Goal: Check status

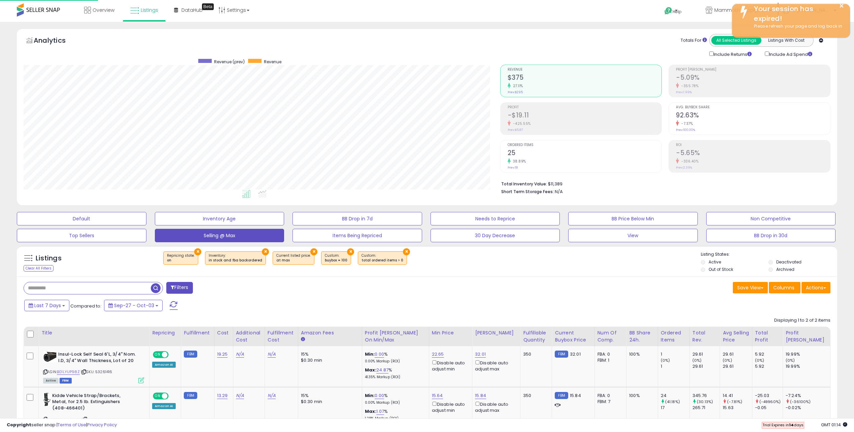
select select "**"
click at [58, 12] on span at bounding box center [38, 9] width 43 height 13
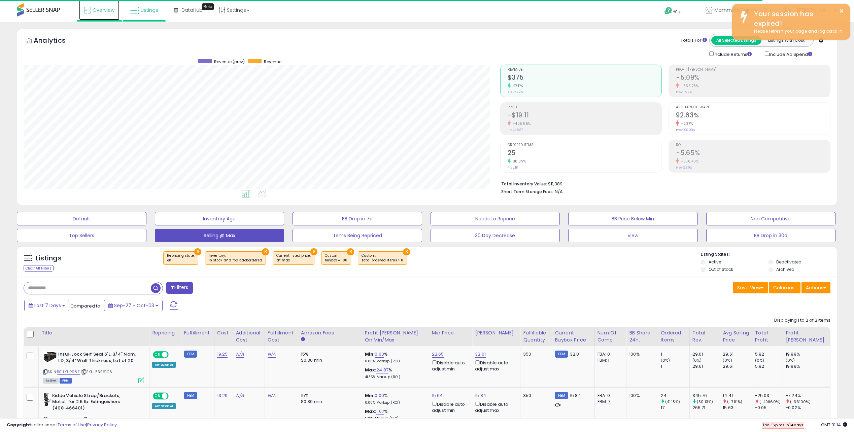
click at [97, 11] on span "Overview" at bounding box center [104, 10] width 22 height 7
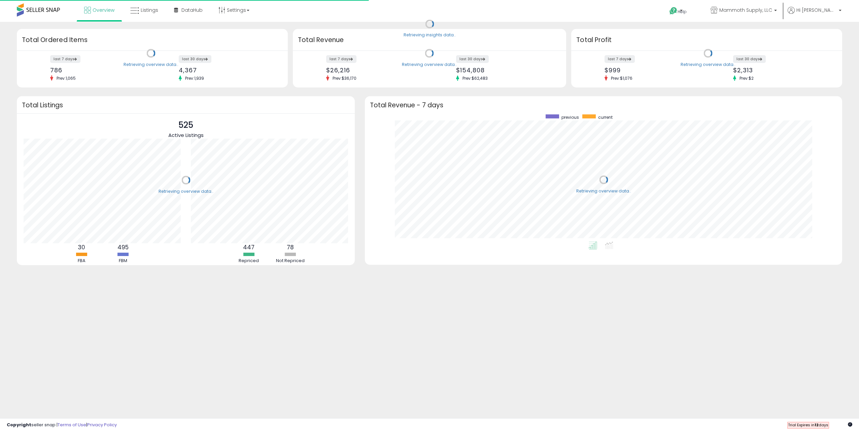
scroll to position [127, 464]
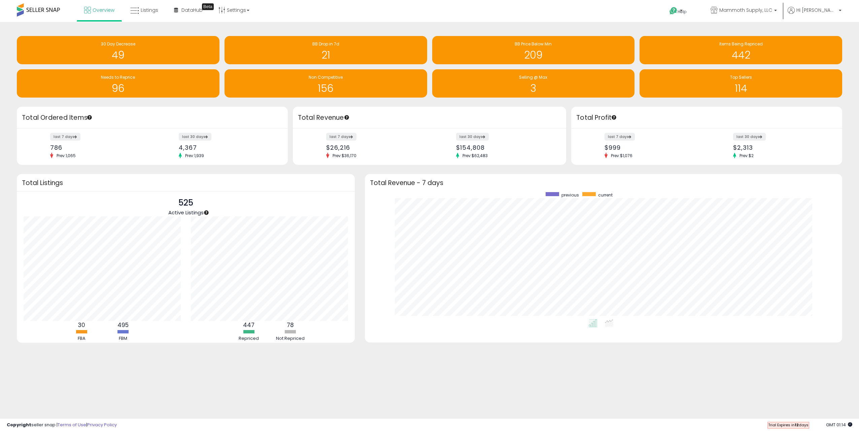
drag, startPoint x: 534, startPoint y: 54, endPoint x: 533, endPoint y: 25, distance: 29.6
click at [533, 25] on div "Retrieving insights data.. 30 Day Decrease 49 BB Drop in 7d 21 BB Price Below M…" at bounding box center [429, 199] width 859 height 355
click at [246, 15] on link "Settings" at bounding box center [233, 10] width 41 height 20
click at [306, 19] on div "Overview Listings Beta" at bounding box center [279, 14] width 569 height 29
click at [117, 49] on h1 "49" at bounding box center [118, 54] width 196 height 11
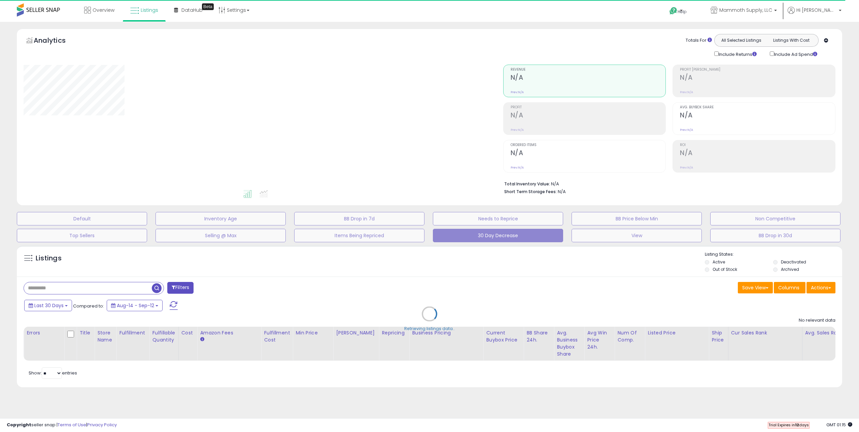
select select "**"
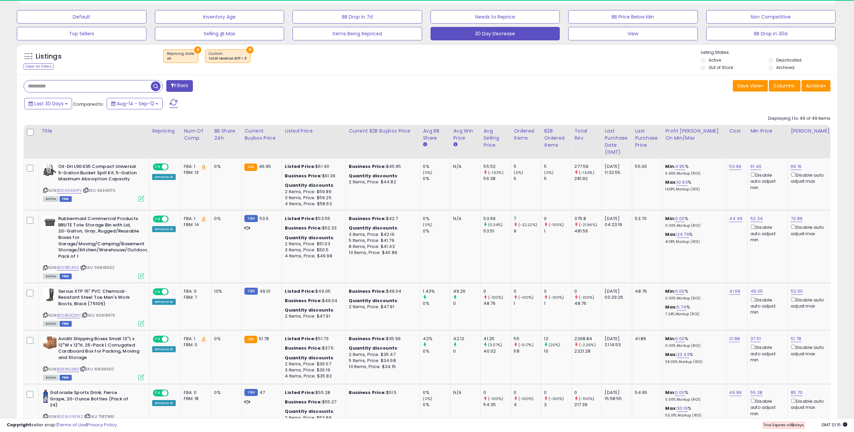
scroll to position [438, 0]
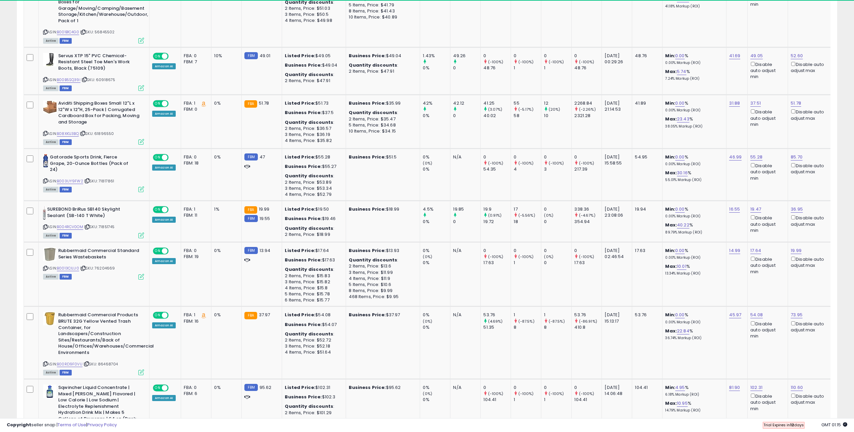
drag, startPoint x: 363, startPoint y: 225, endPoint x: 346, endPoint y: 240, distance: 22.4
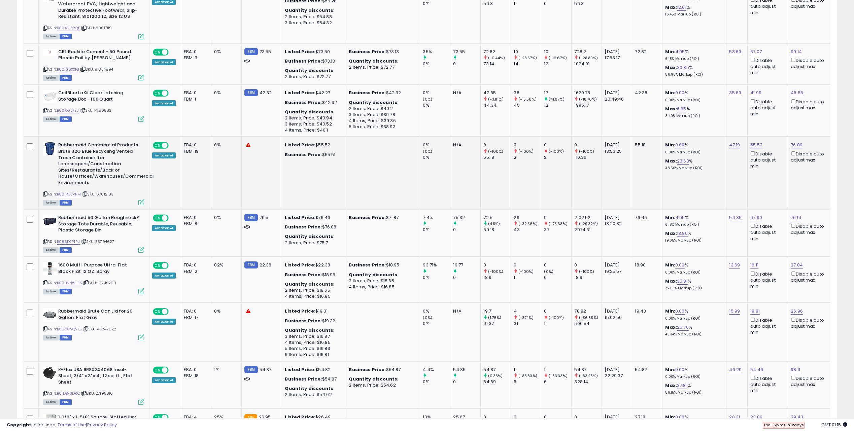
drag, startPoint x: 368, startPoint y: 242, endPoint x: 361, endPoint y: 210, distance: 32.8
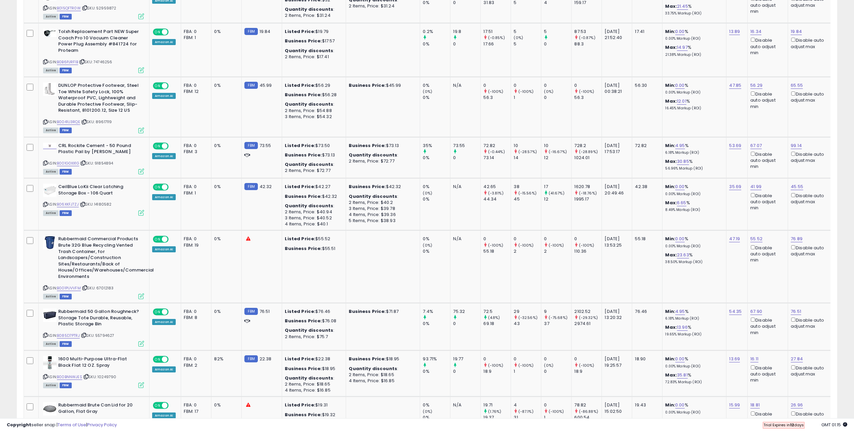
drag, startPoint x: 379, startPoint y: 236, endPoint x: 357, endPoint y: 119, distance: 119.7
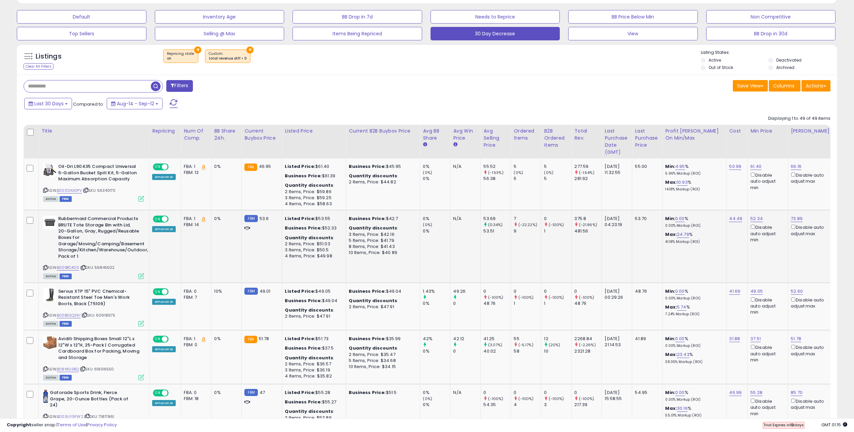
scroll to position [0, 90]
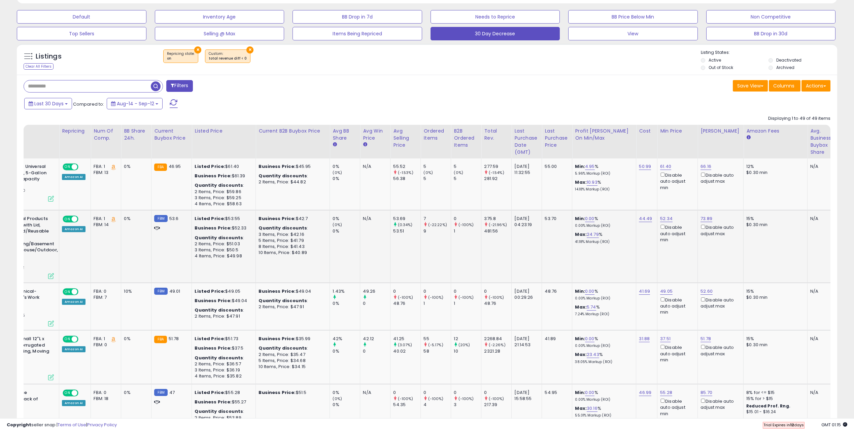
drag, startPoint x: 427, startPoint y: 270, endPoint x: 620, endPoint y: 277, distance: 193.1
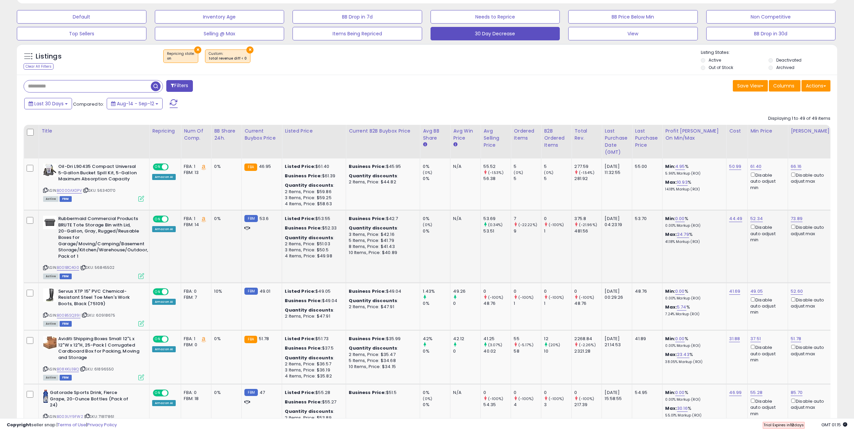
drag, startPoint x: 619, startPoint y: 261, endPoint x: 454, endPoint y: 224, distance: 169.4
